Goal: Task Accomplishment & Management: Manage account settings

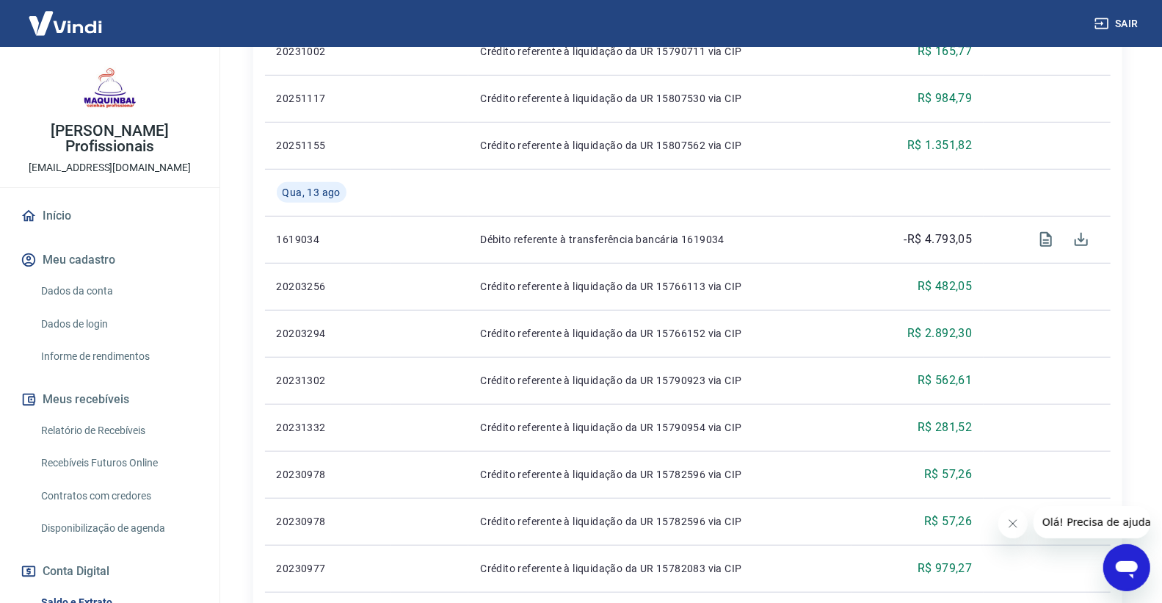
scroll to position [163, 0]
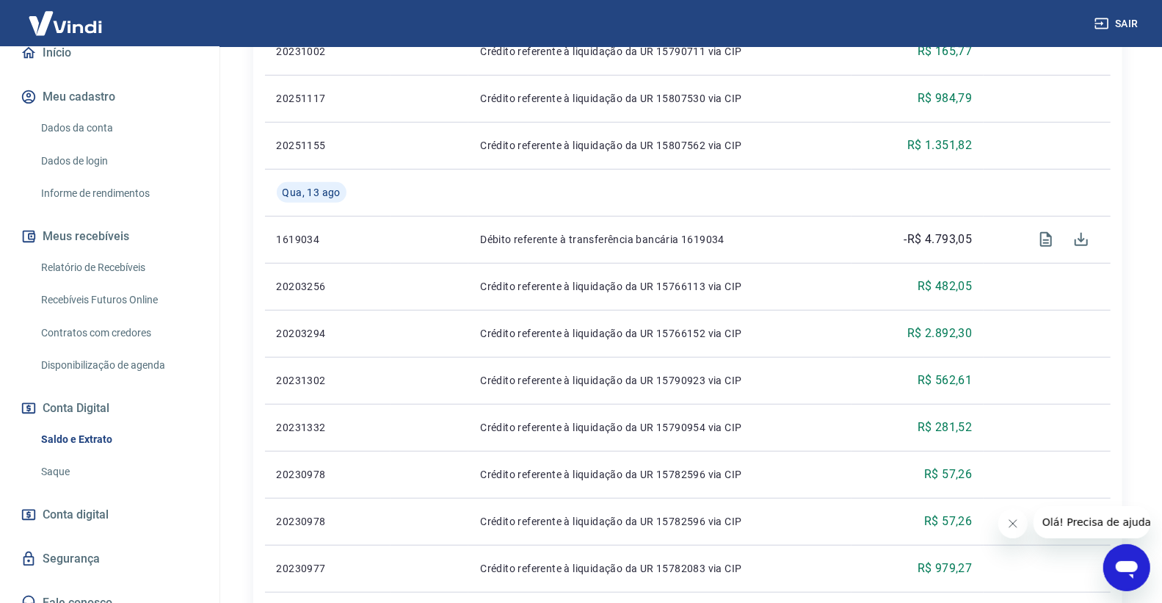
click at [91, 440] on link "Saldo e Extrato" at bounding box center [118, 439] width 167 height 30
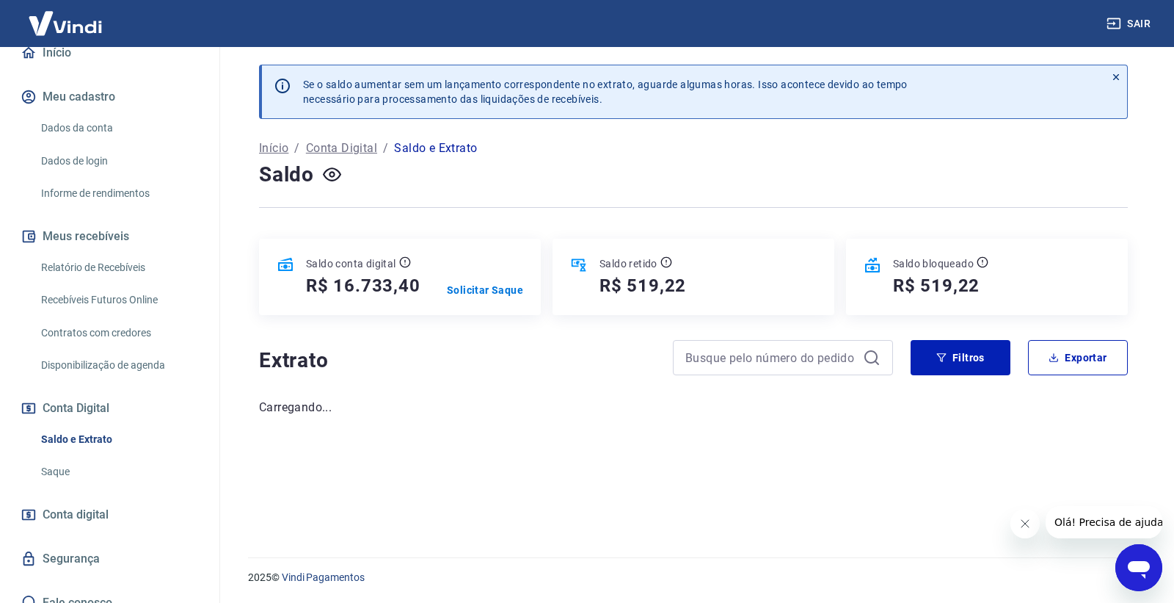
click at [93, 464] on link "Saque" at bounding box center [118, 472] width 167 height 30
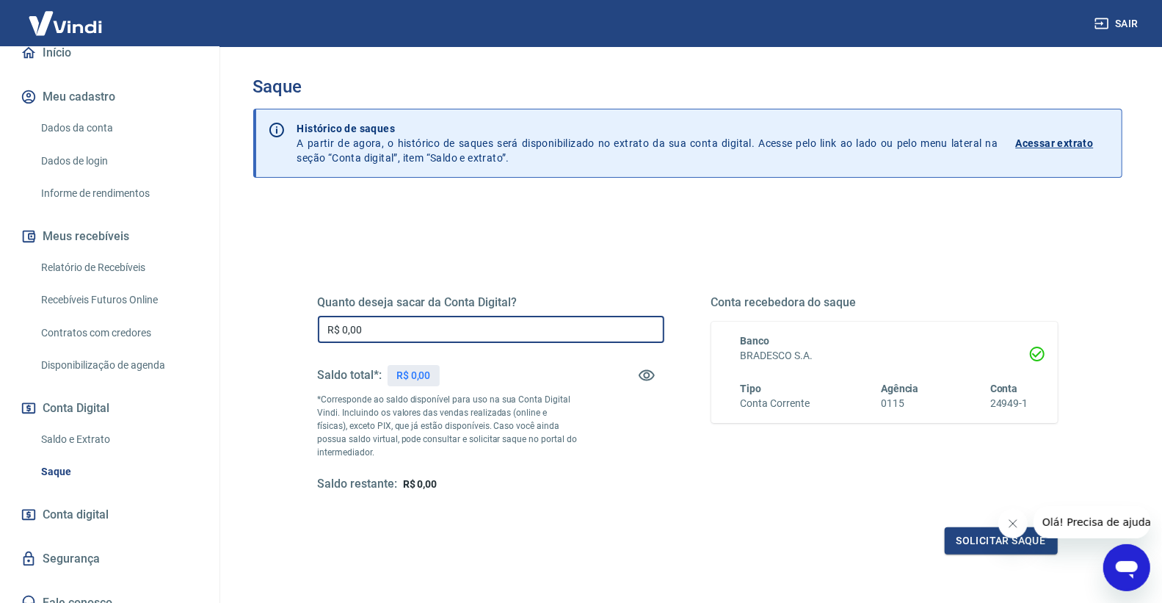
drag, startPoint x: 515, startPoint y: 319, endPoint x: 302, endPoint y: 317, distance: 212.1
click at [302, 317] on div "Quanto deseja sacar da Conta Digital? R$ 0,00 ​ Saldo total*: R$ 0,00 *Correspo…" at bounding box center [687, 400] width 775 height 341
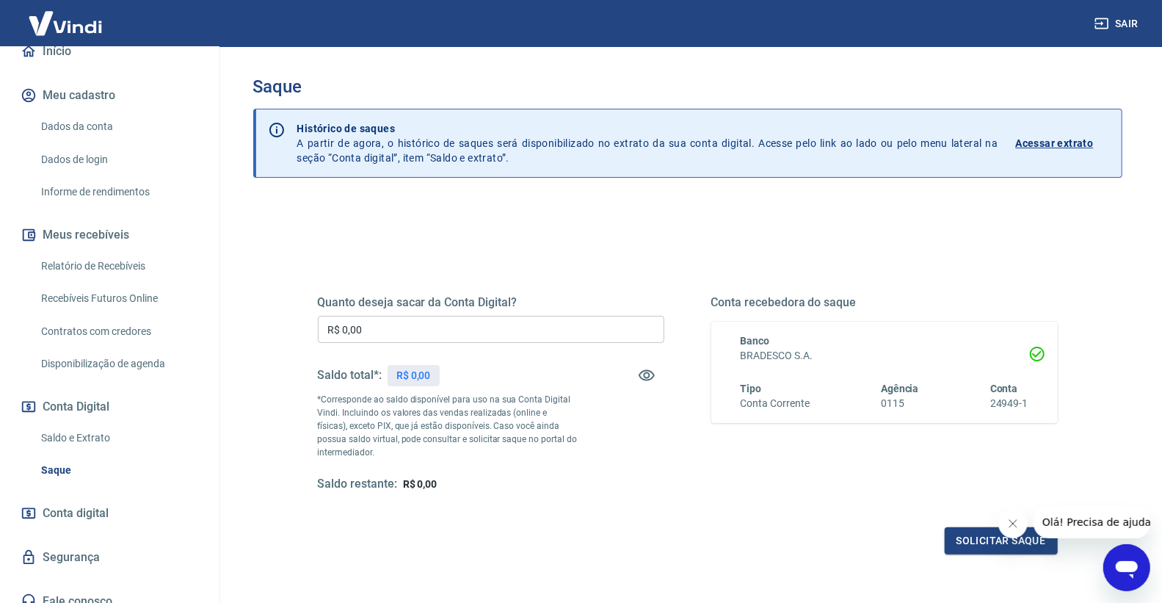
scroll to position [178, 0]
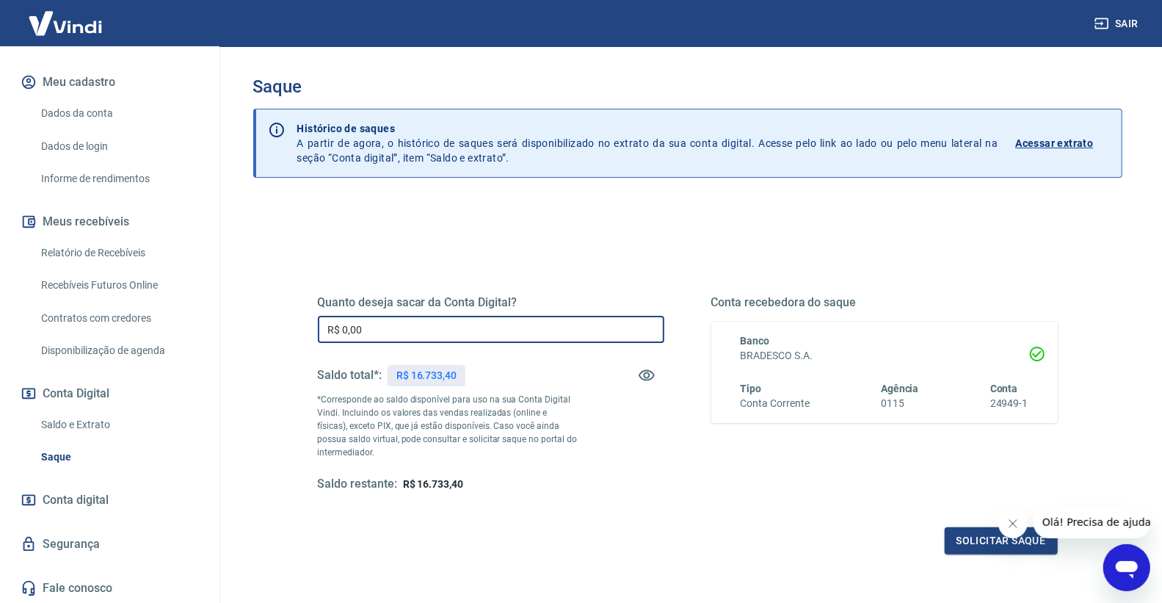
drag, startPoint x: 454, startPoint y: 331, endPoint x: 262, endPoint y: 321, distance: 191.8
click at [262, 321] on div "Quanto deseja sacar da Conta Digital? R$ 0,00 ​ Saldo total*: R$ 16.733,40 *Cor…" at bounding box center [687, 463] width 869 height 525
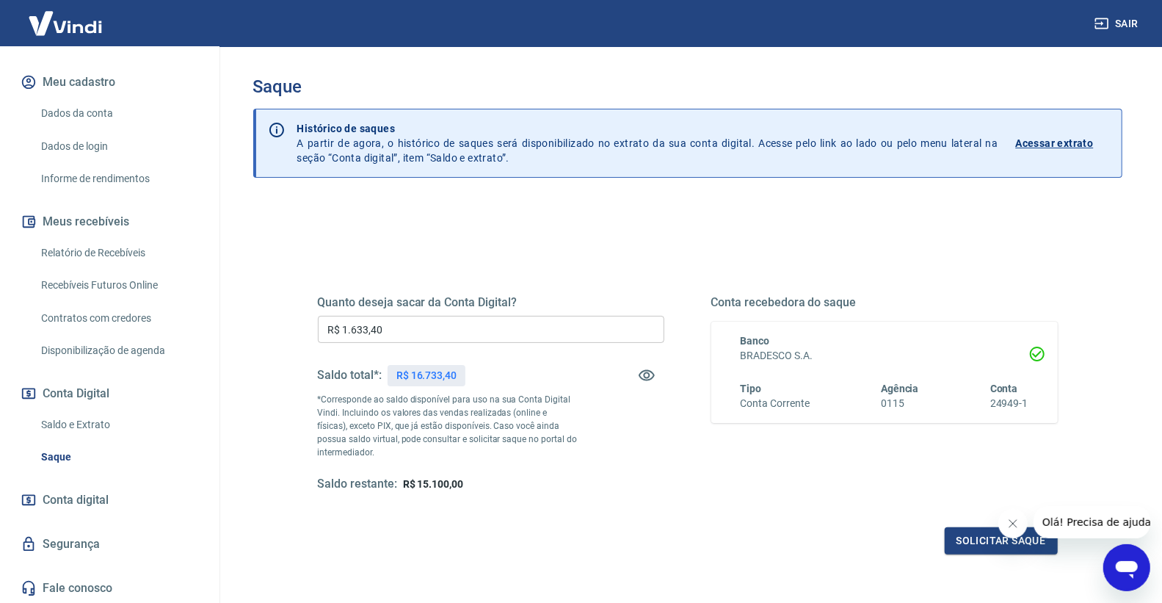
drag, startPoint x: 432, startPoint y: 314, endPoint x: 298, endPoint y: 321, distance: 133.8
click at [275, 319] on div "Quanto deseja sacar da Conta Digital? R$ 1.633,40 ​ Saldo total*: R$ 16.733,40 …" at bounding box center [687, 463] width 869 height 525
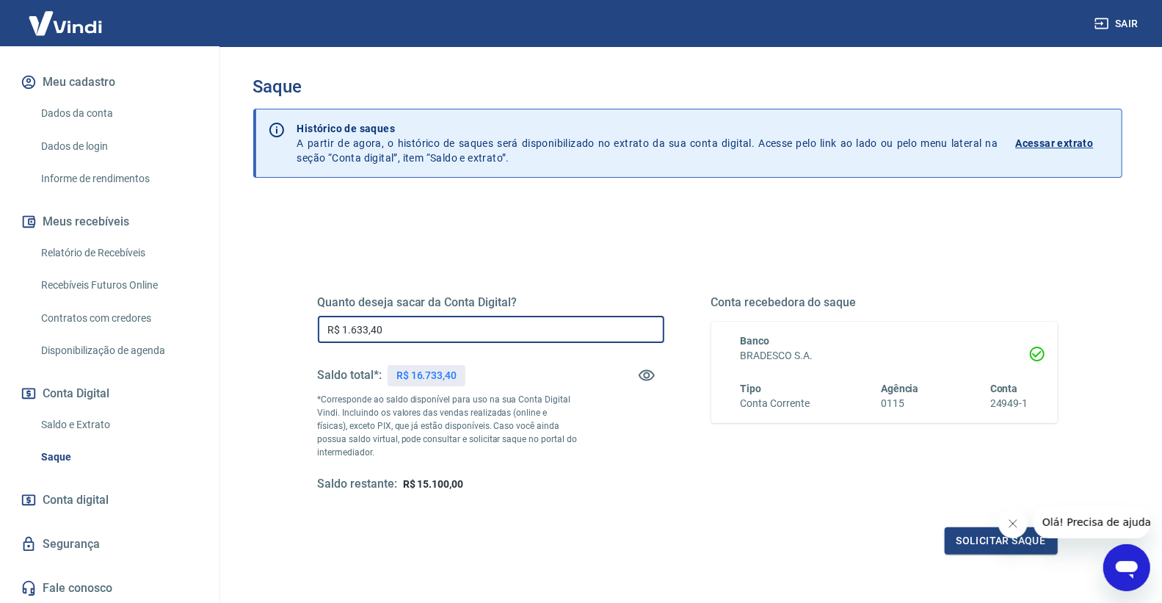
drag, startPoint x: 345, startPoint y: 328, endPoint x: 299, endPoint y: 328, distance: 46.2
click at [302, 328] on div "Quanto deseja sacar da Conta Digital? R$ 1.633,40 ​ Saldo total*: R$ 16.733,40 …" at bounding box center [687, 400] width 775 height 341
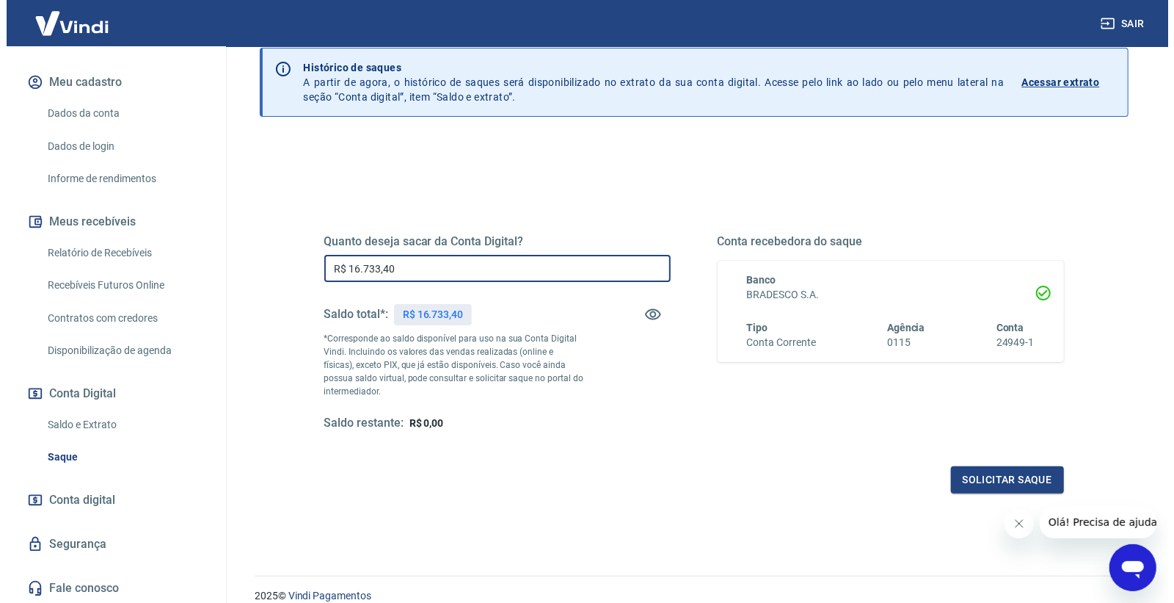
scroll to position [123, 0]
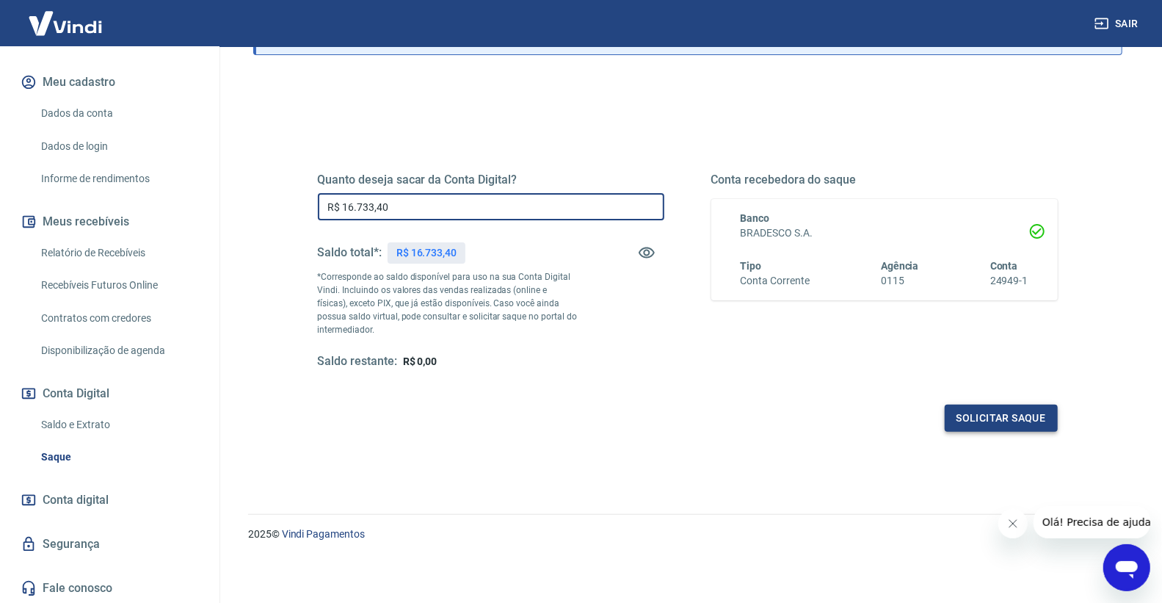
type input "R$ 16.733,40"
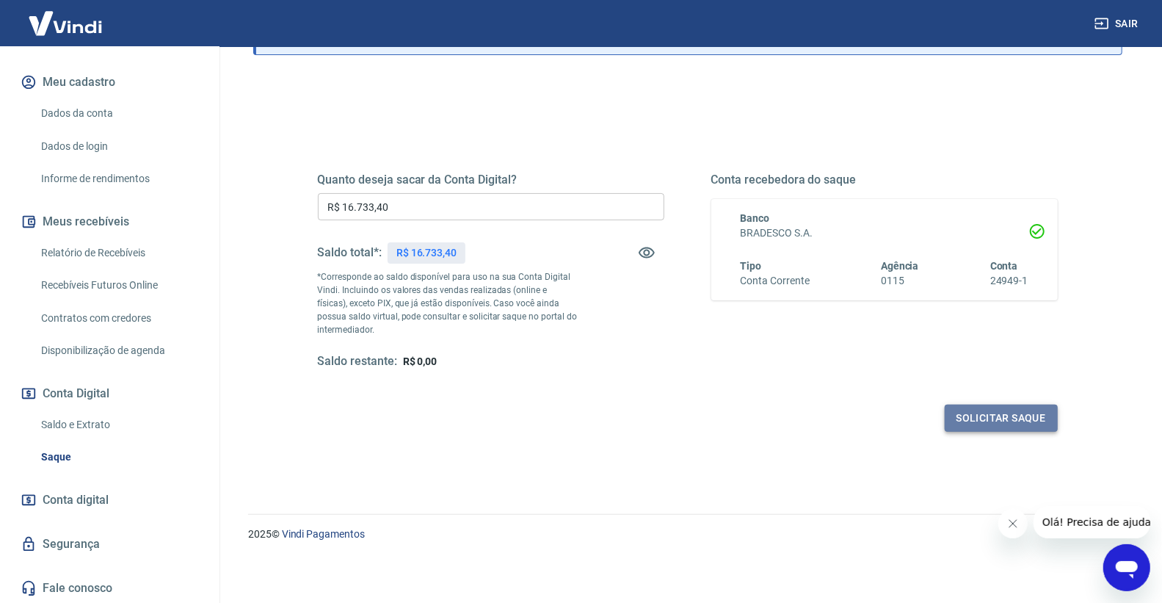
click at [981, 411] on button "Solicitar saque" at bounding box center [1001, 417] width 113 height 27
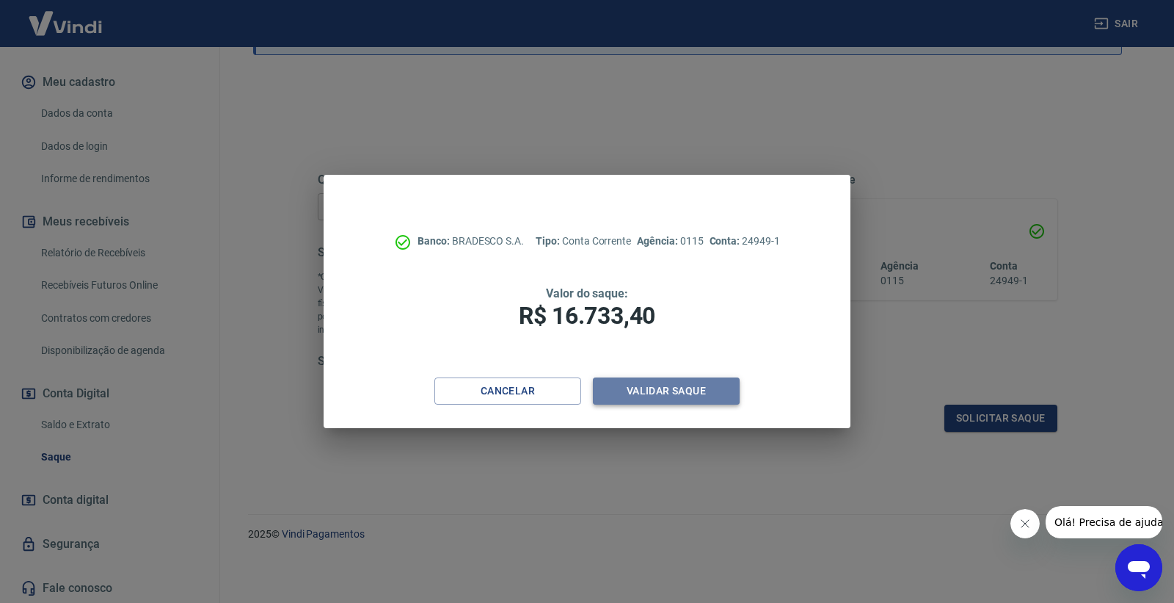
click at [646, 399] on button "Validar saque" at bounding box center [666, 390] width 147 height 27
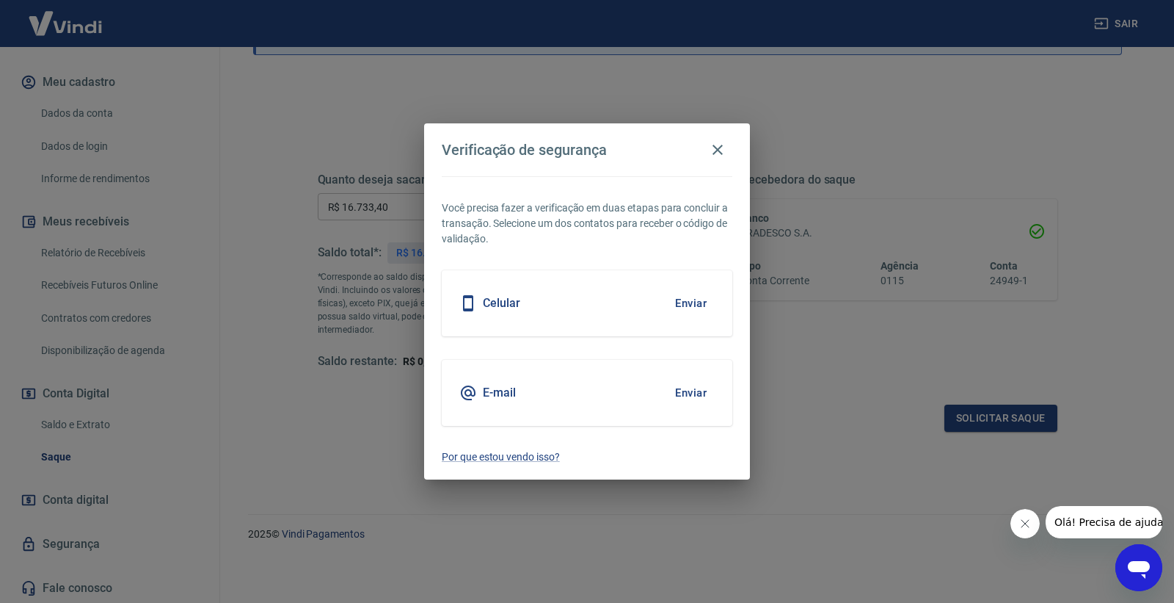
click at [688, 311] on button "Enviar" at bounding box center [691, 303] width 48 height 31
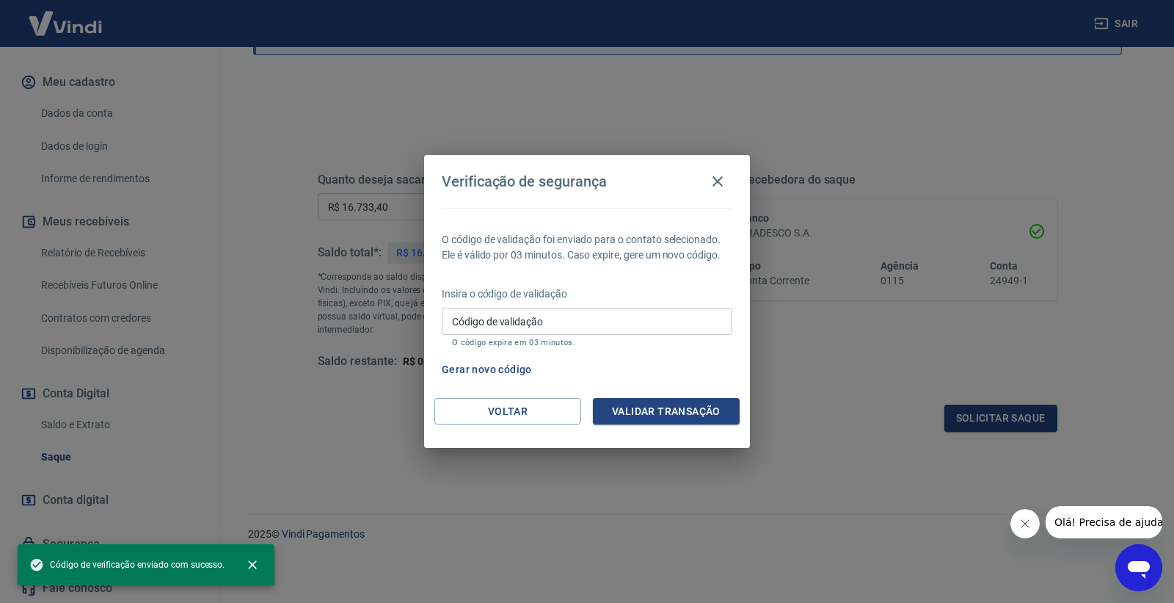
click at [676, 313] on input "Código de validação" at bounding box center [587, 321] width 291 height 27
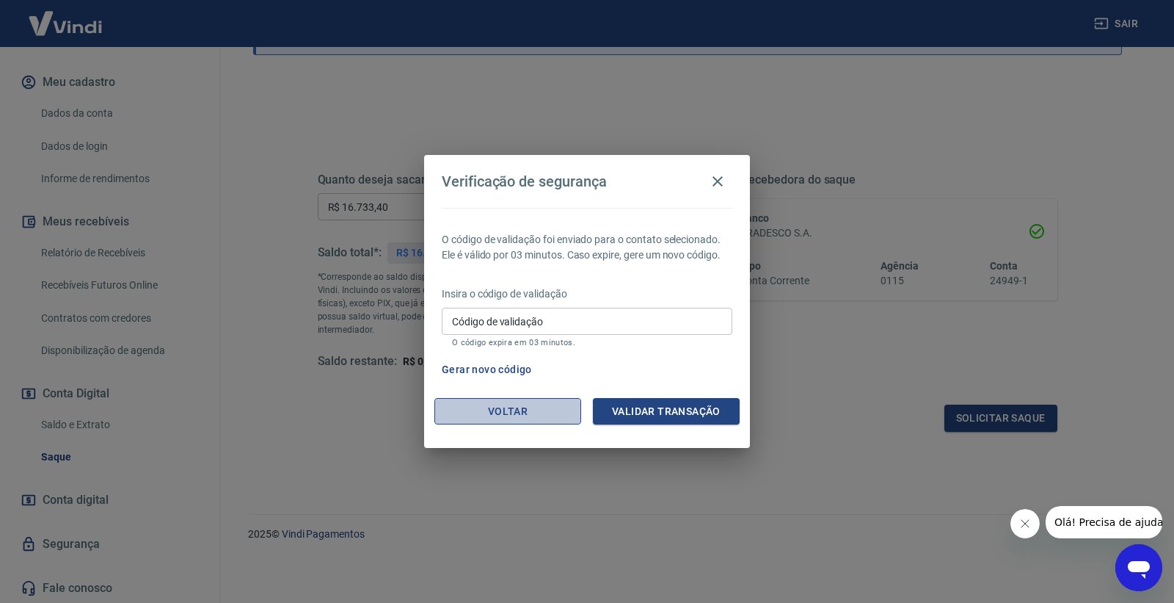
click at [554, 404] on button "Voltar" at bounding box center [508, 411] width 147 height 27
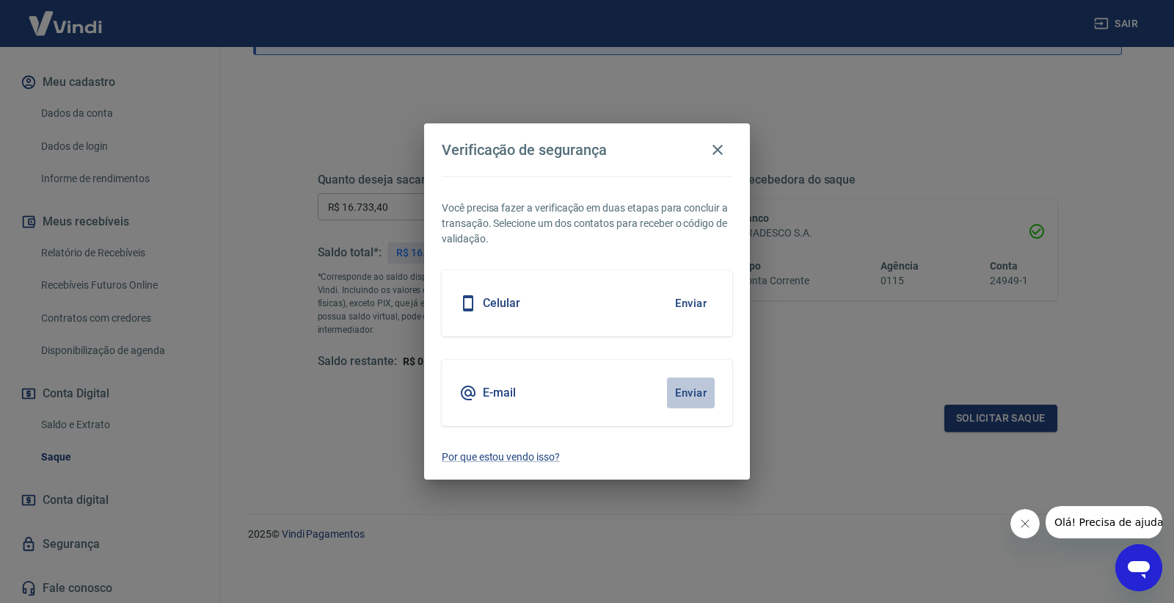
click at [696, 402] on button "Enviar" at bounding box center [691, 392] width 48 height 31
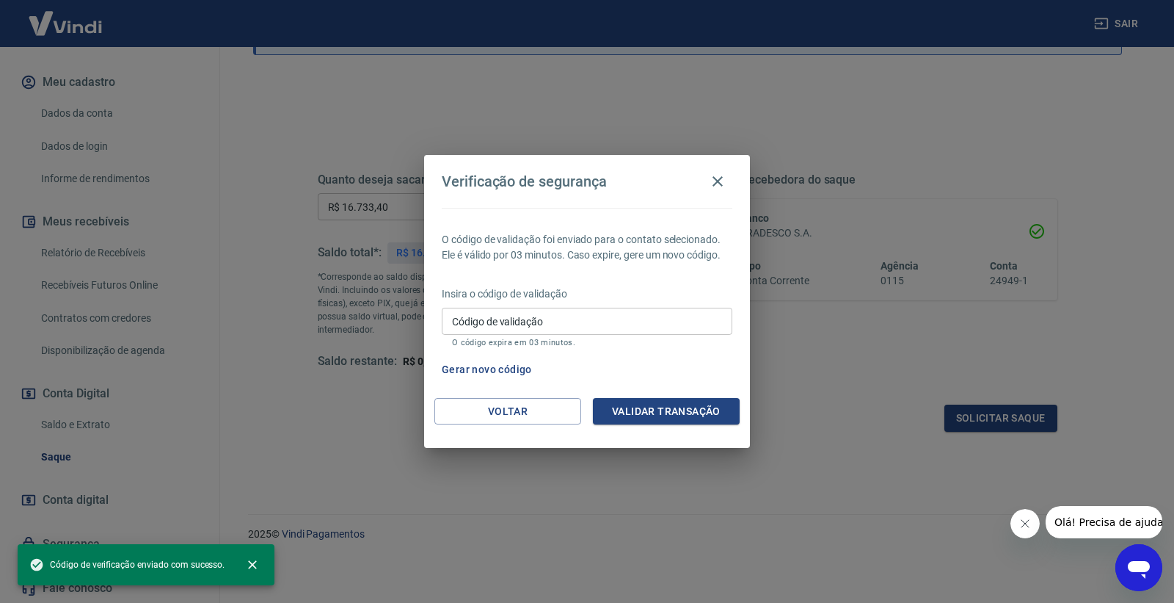
click at [570, 323] on input "Código de validação" at bounding box center [587, 321] width 291 height 27
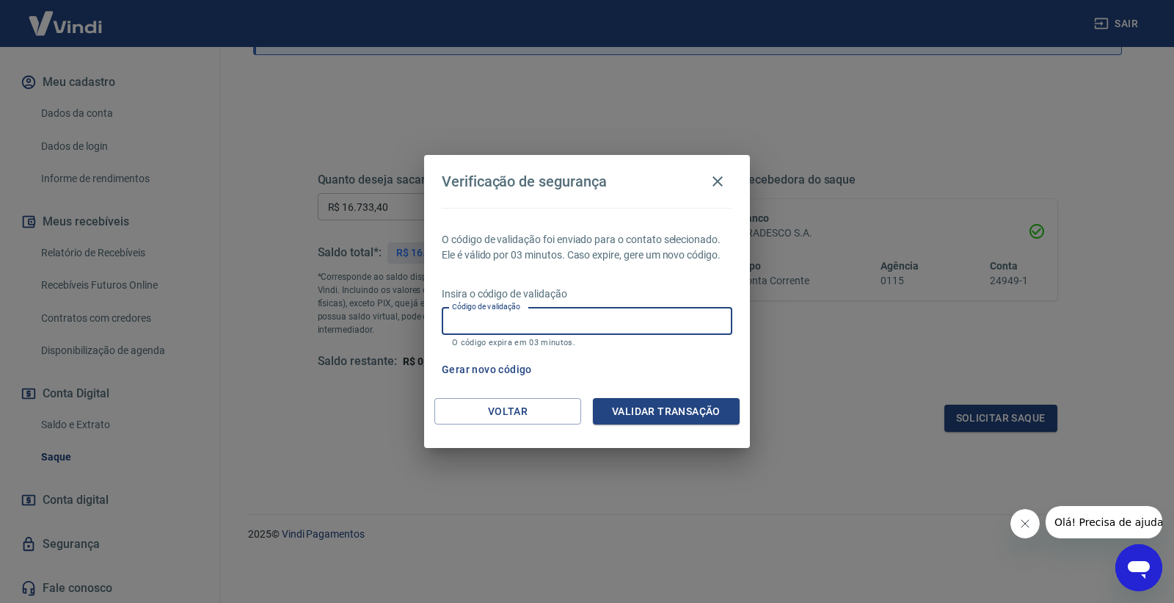
click at [523, 325] on input "Código de validação" at bounding box center [587, 321] width 291 height 27
click at [695, 317] on input "Código de validação" at bounding box center [587, 321] width 291 height 27
type input "517021"
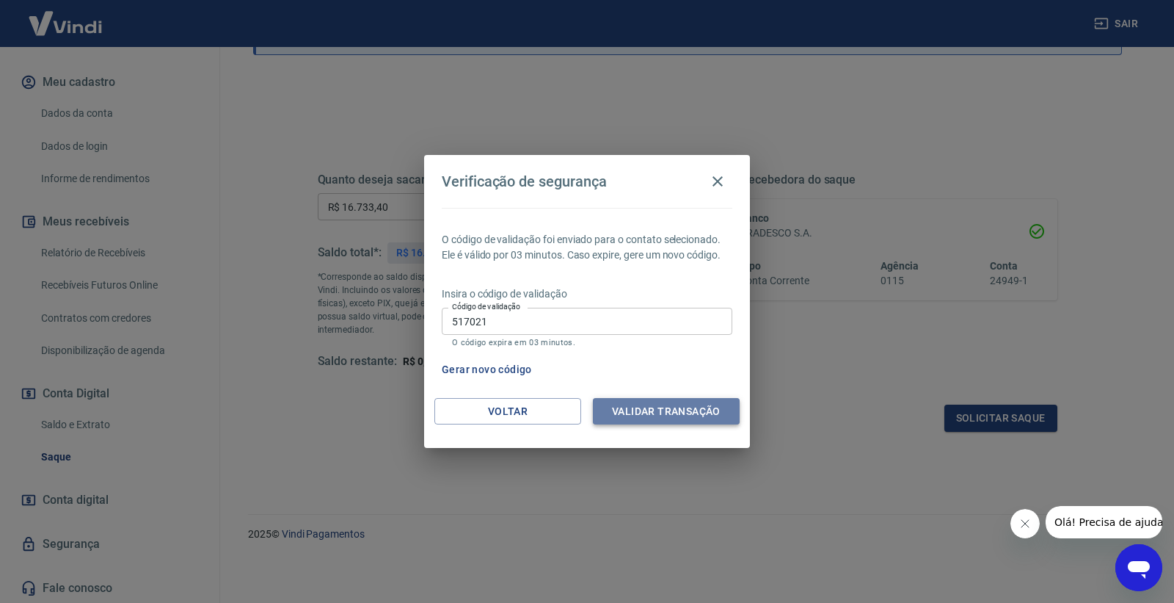
click at [649, 412] on button "Validar transação" at bounding box center [666, 411] width 147 height 27
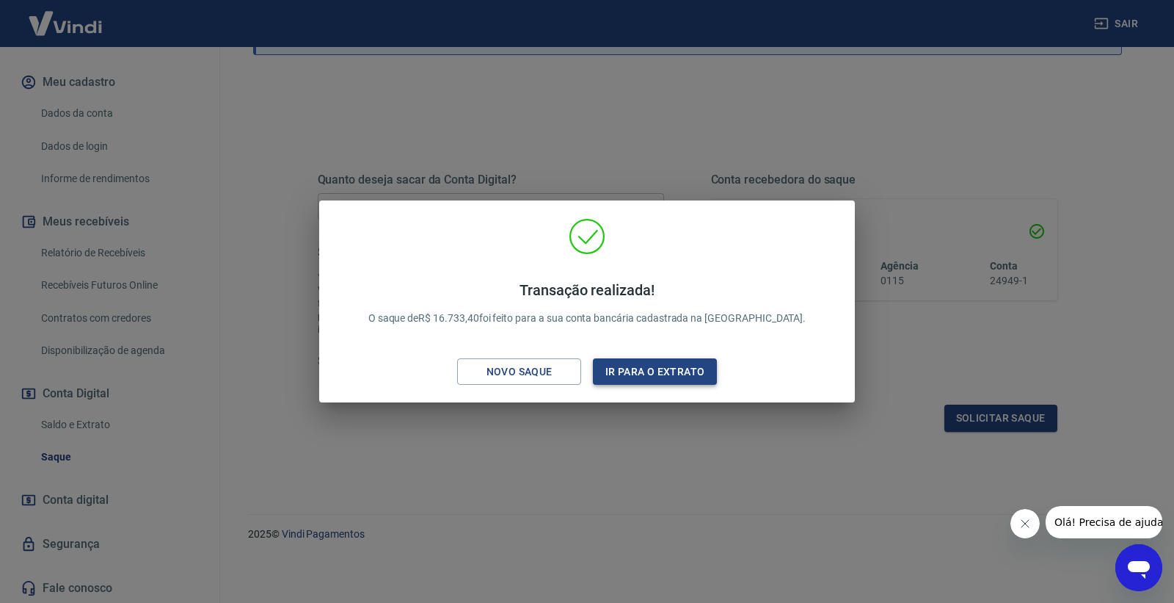
click at [617, 373] on button "Ir para o extrato" at bounding box center [655, 371] width 124 height 27
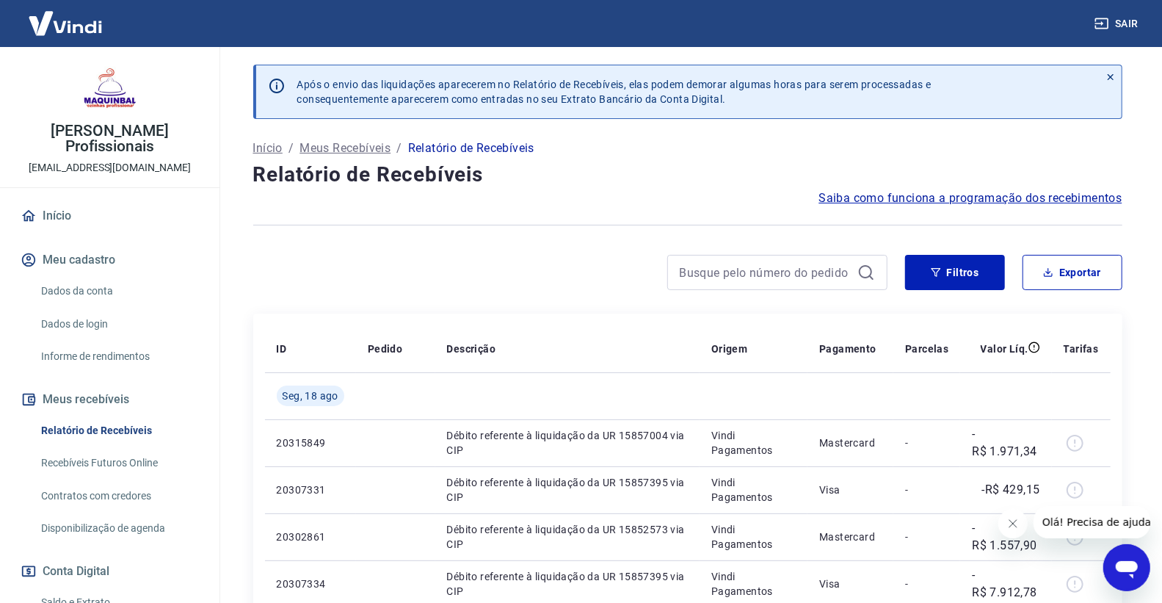
scroll to position [81, 0]
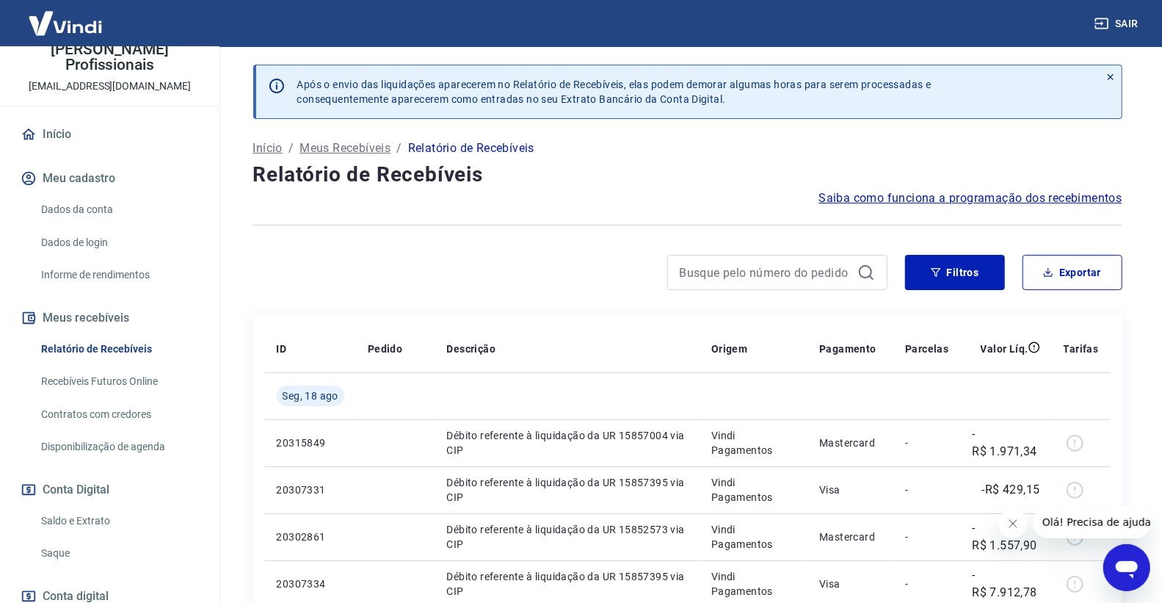
click at [106, 508] on link "Saldo e Extrato" at bounding box center [118, 521] width 167 height 30
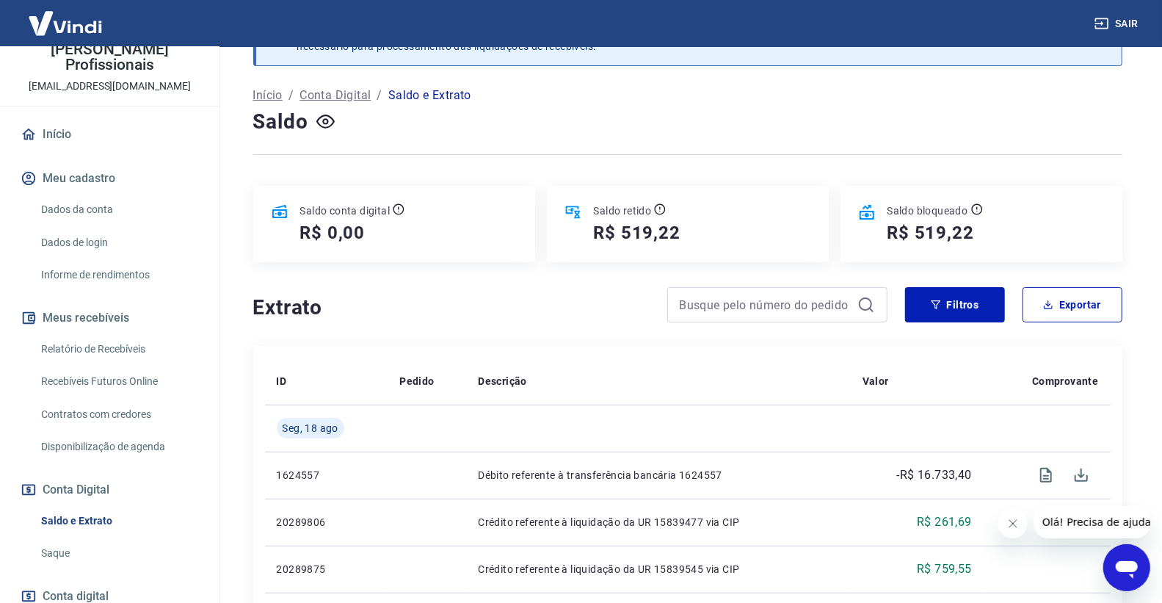
scroll to position [81, 0]
